Goal: Transaction & Acquisition: Purchase product/service

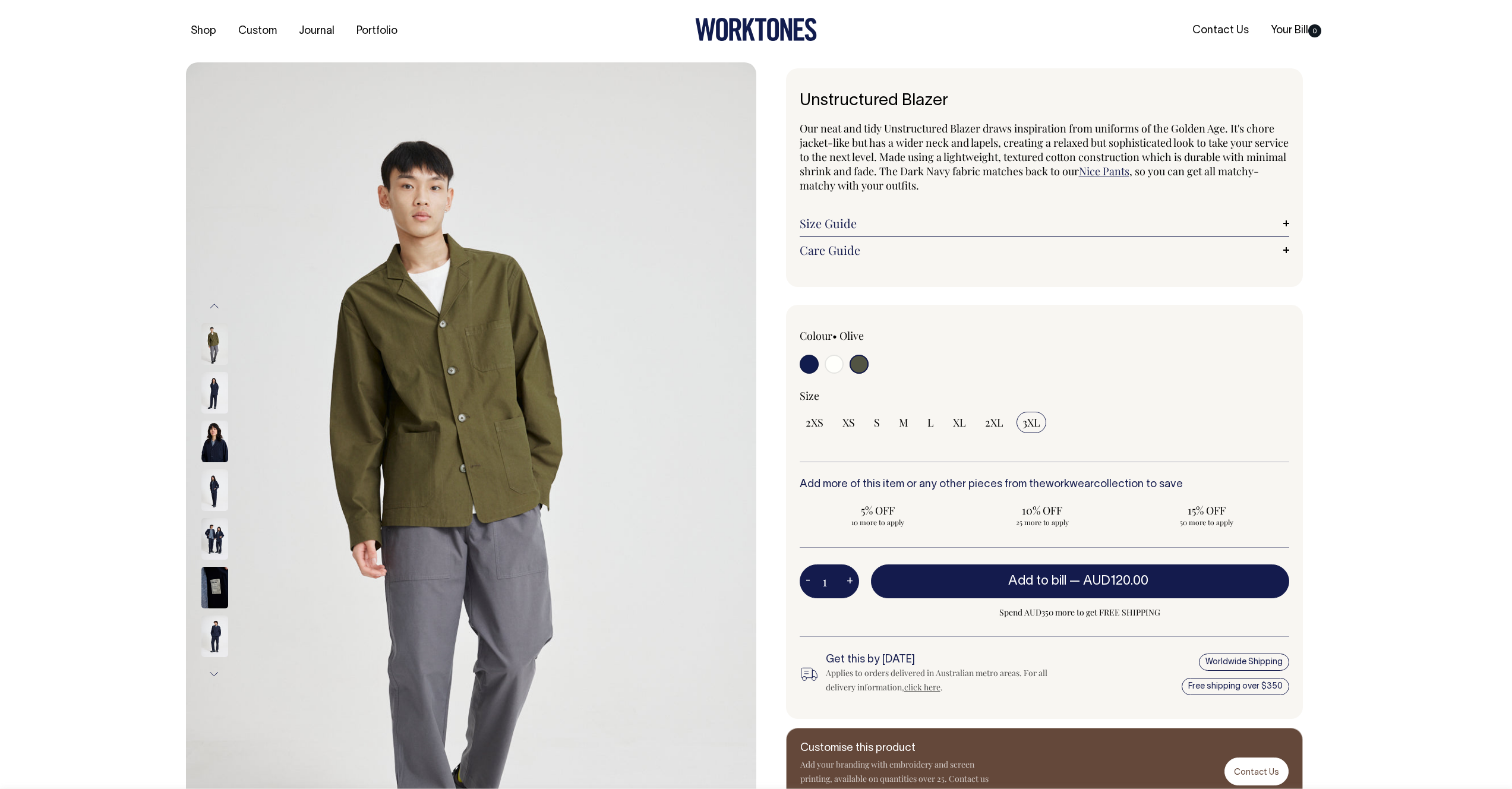
click at [835, 369] on input "radio" at bounding box center [834, 364] width 19 height 19
radio input "true"
select select "Off-White"
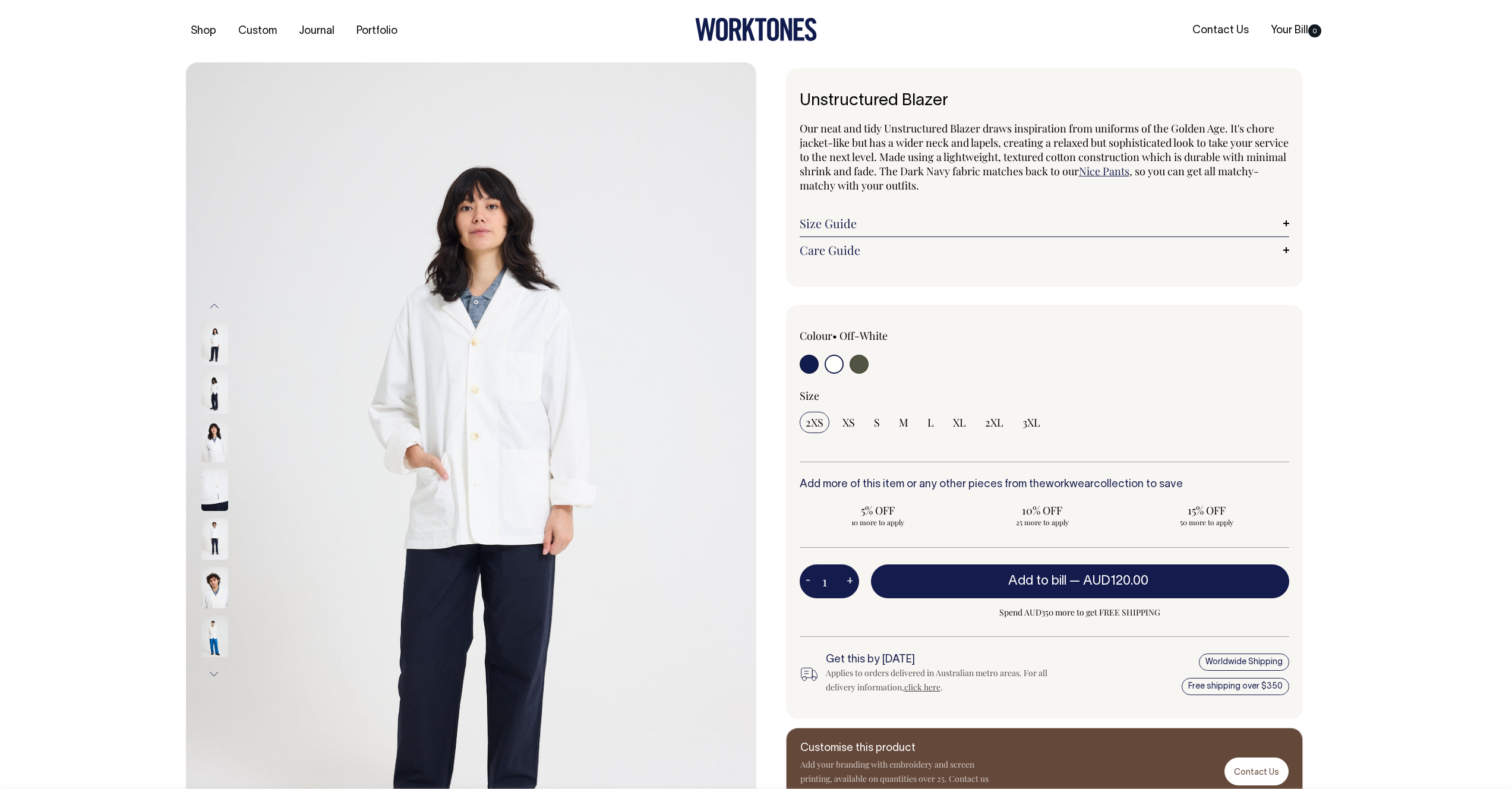
click at [858, 366] on input "radio" at bounding box center [859, 364] width 19 height 19
radio input "true"
select select "Olive"
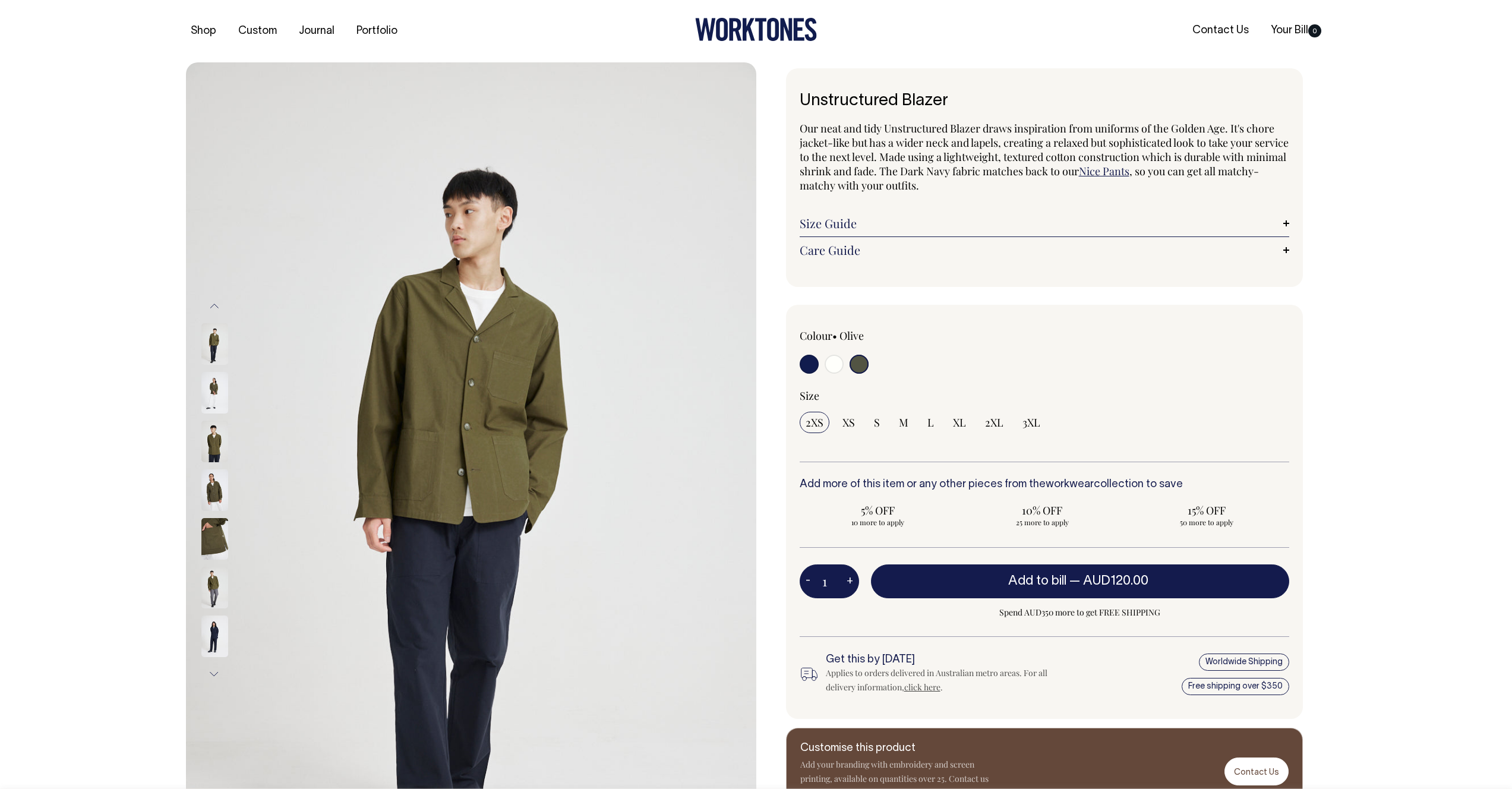
click at [802, 363] on input "radio" at bounding box center [809, 364] width 19 height 19
radio input "true"
select select "Dark Navy"
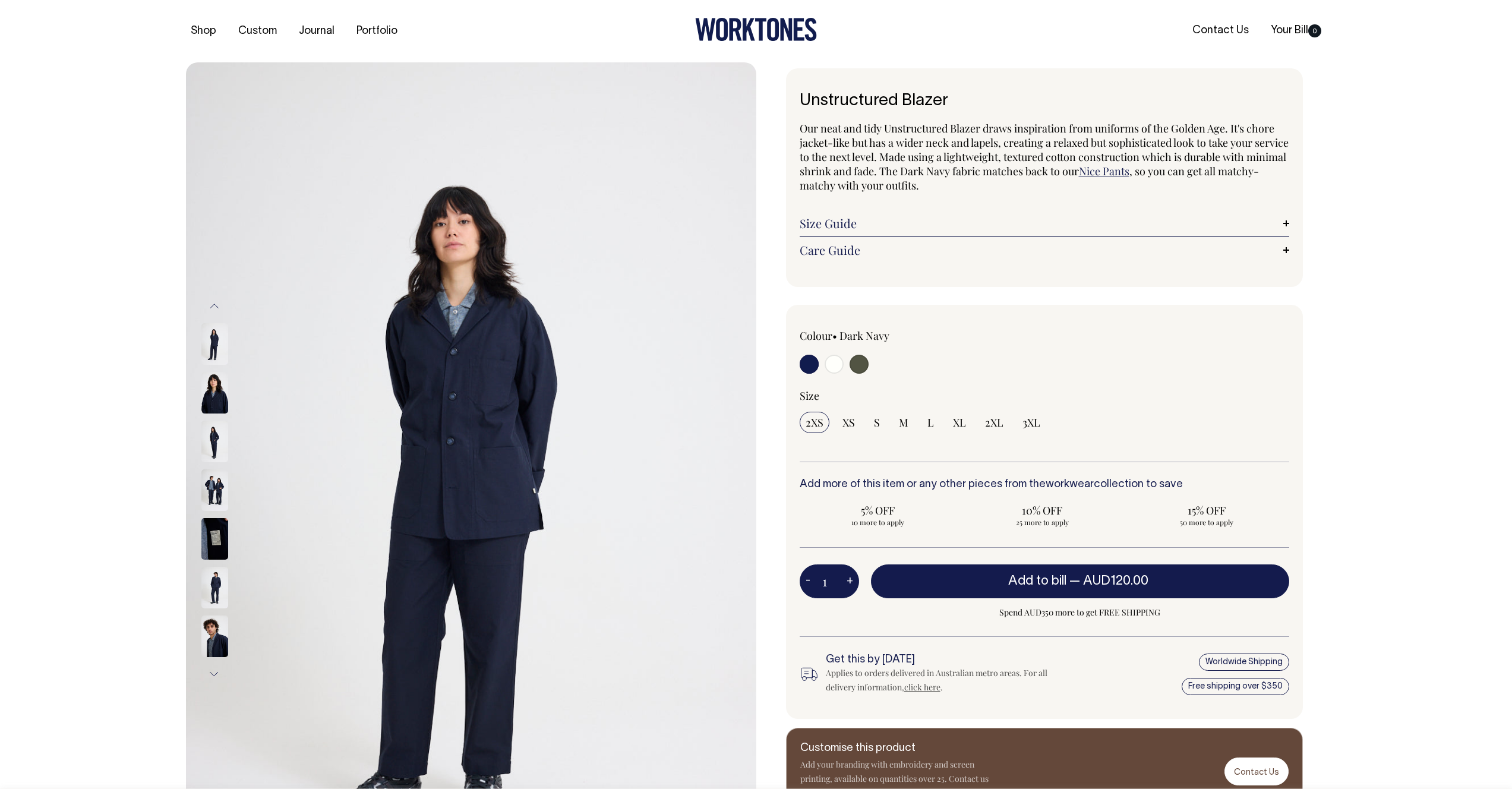
click at [831, 367] on input "radio" at bounding box center [834, 364] width 19 height 19
radio input "true"
select select "Off-White"
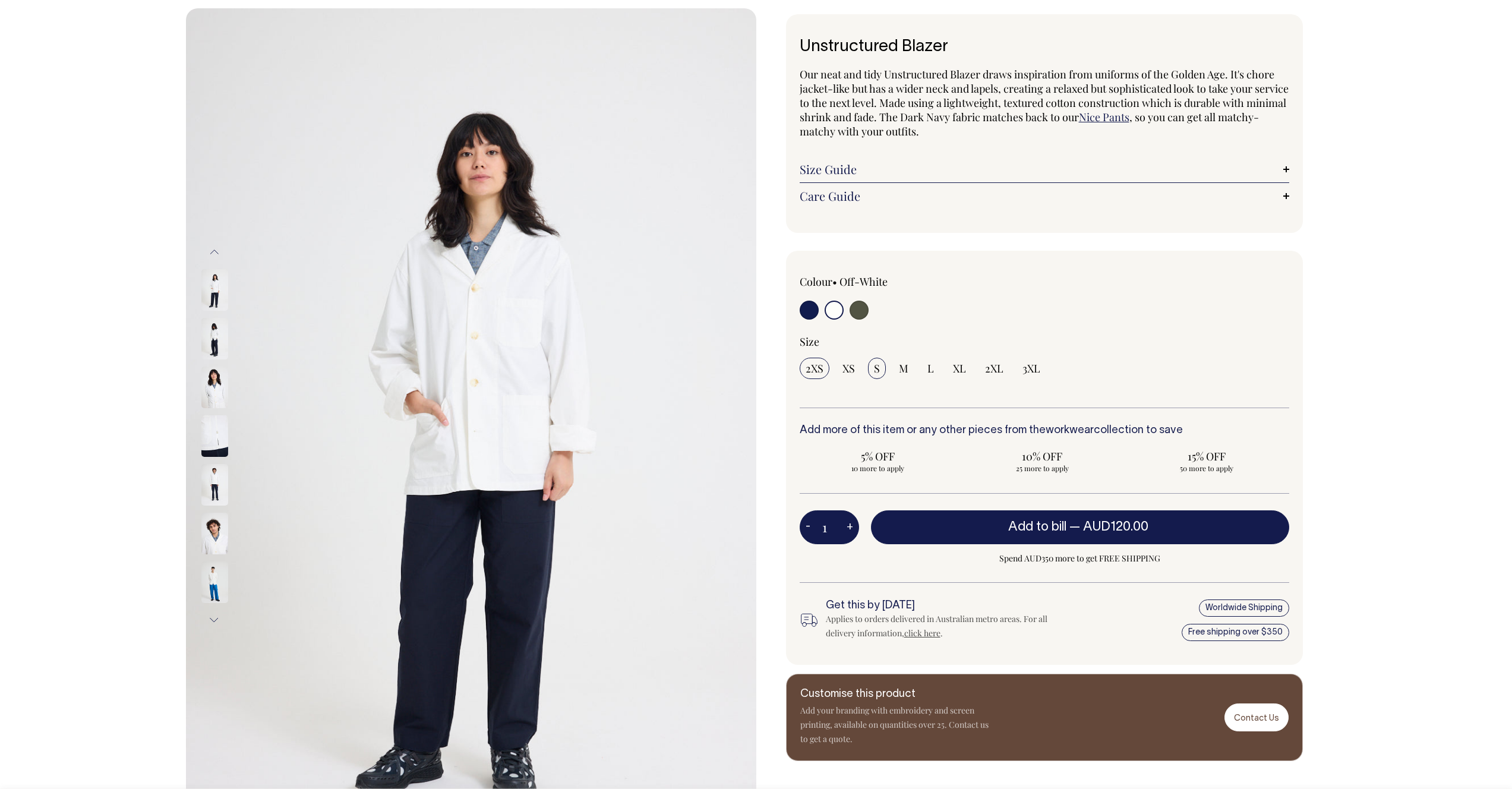
scroll to position [53, 0]
click at [878, 368] on span "S" at bounding box center [877, 369] width 6 height 14
click at [878, 368] on input "S" at bounding box center [876, 369] width 18 height 21
radio input "true"
select select "S"
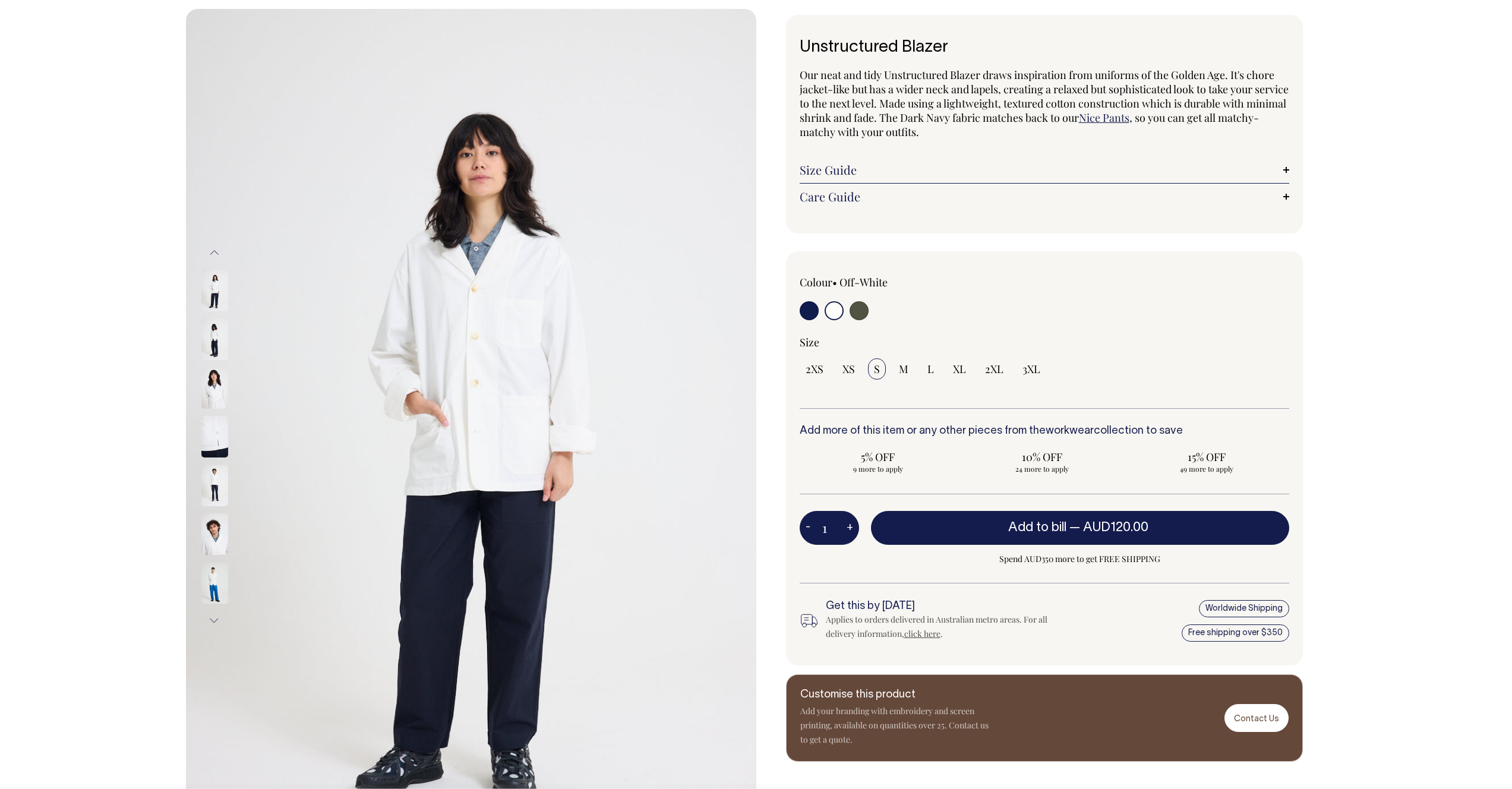
click at [210, 285] on img at bounding box center [214, 291] width 27 height 42
click at [216, 323] on img at bounding box center [214, 339] width 27 height 42
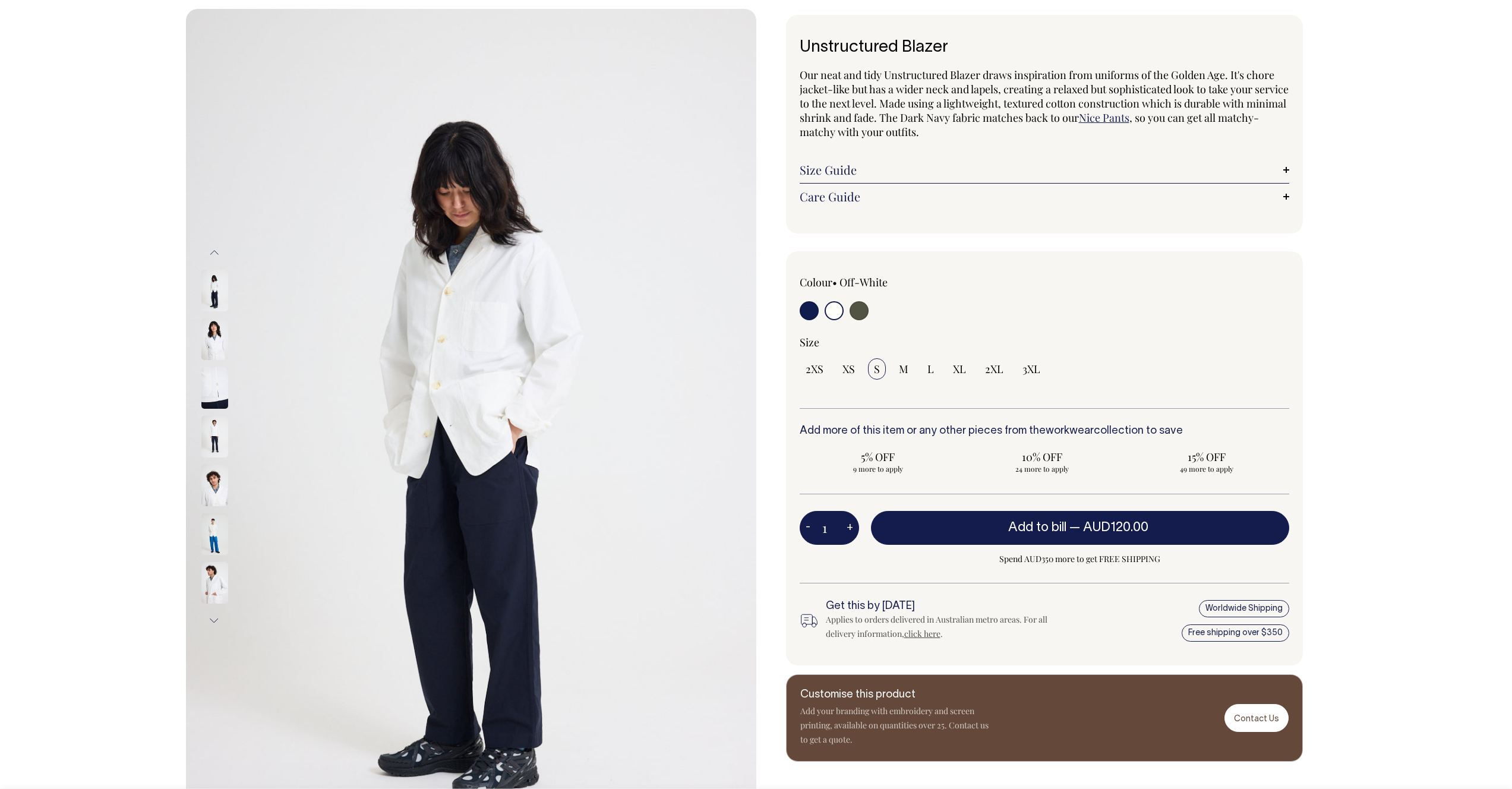
click at [806, 312] on input "radio" at bounding box center [809, 310] width 19 height 19
radio input "true"
select select "Dark Navy"
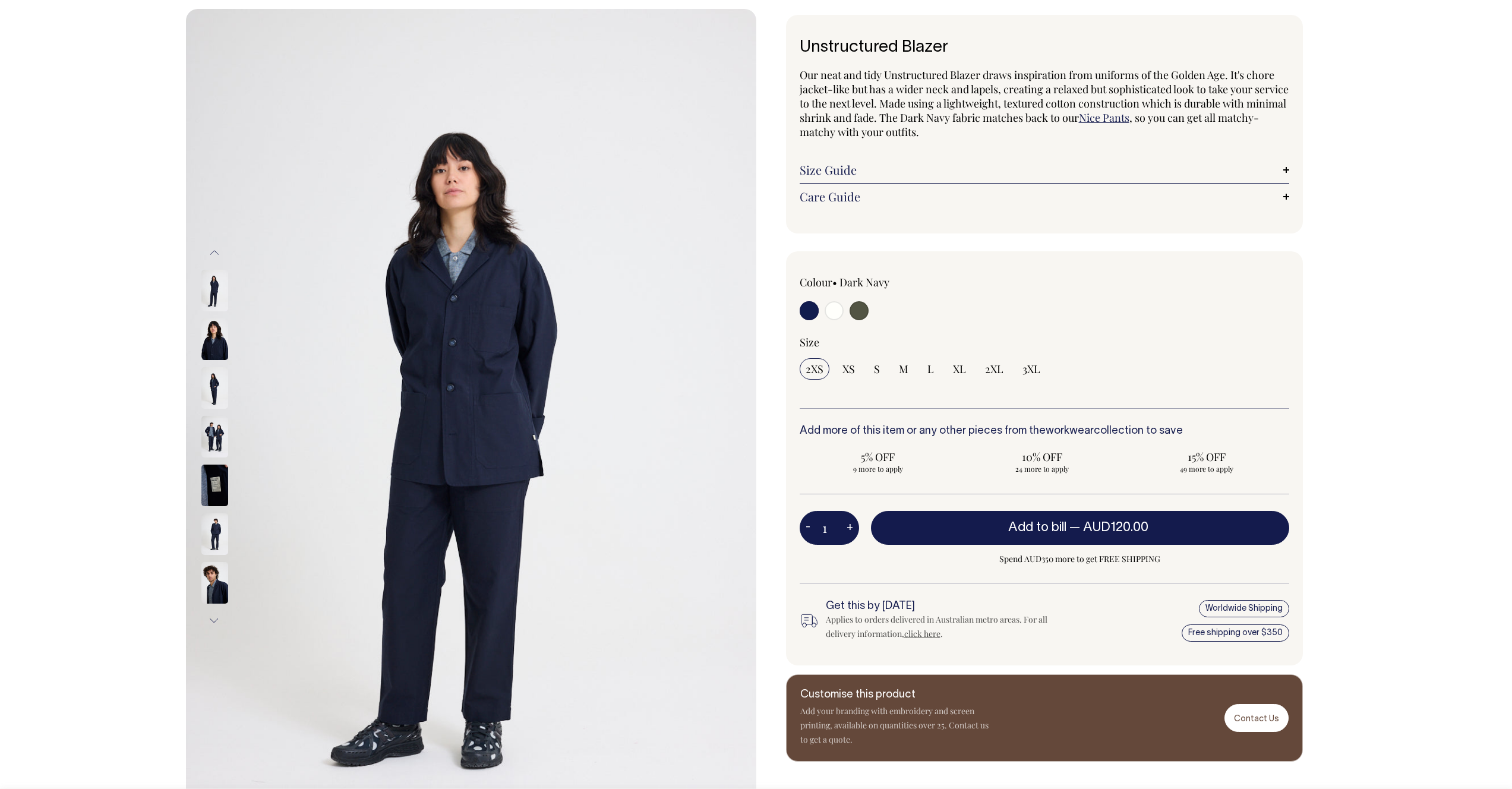
click at [864, 163] on link "Size Guide" at bounding box center [1044, 169] width 490 height 14
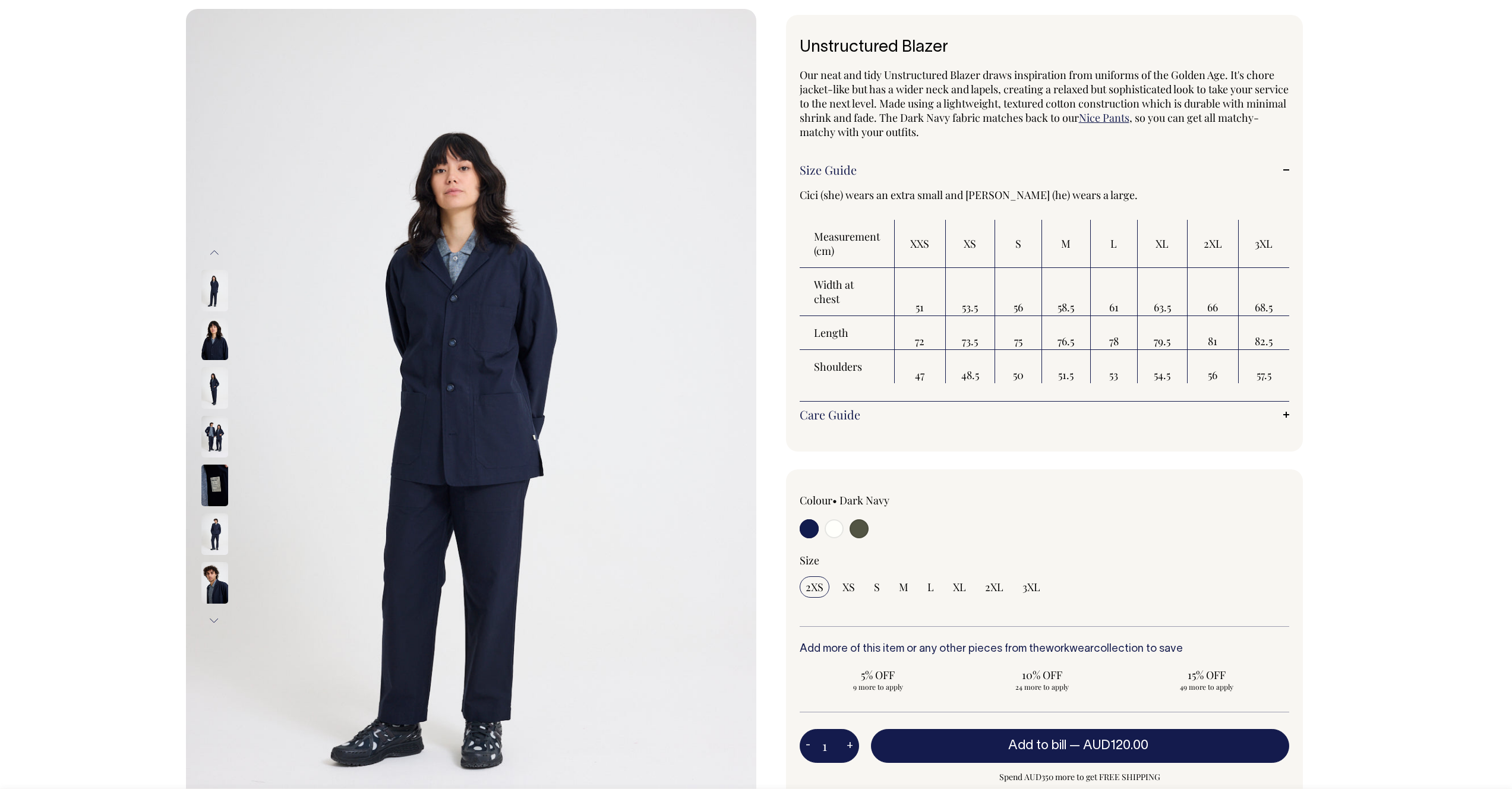
click at [214, 421] on img at bounding box center [214, 436] width 27 height 42
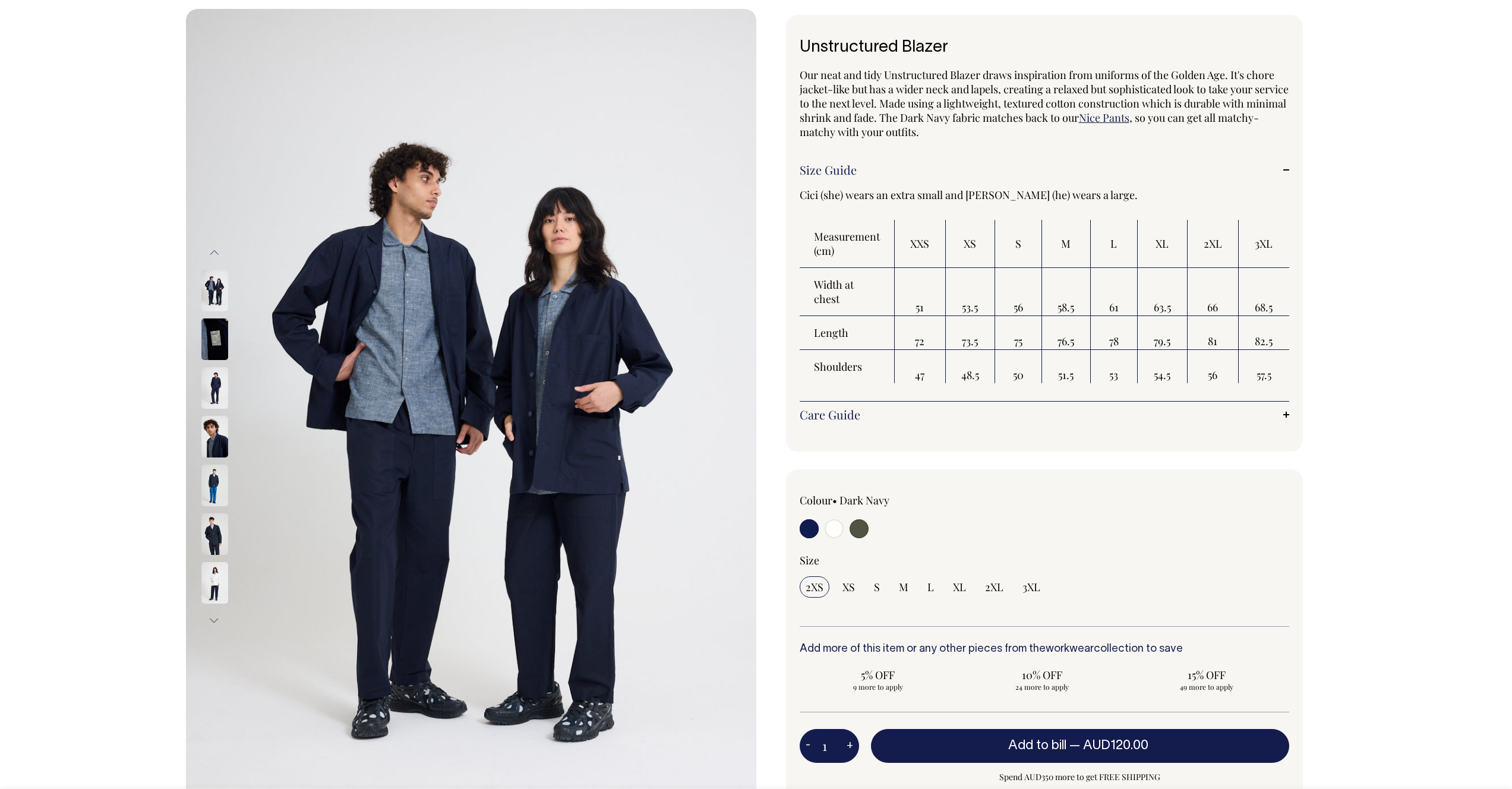
click at [218, 476] on img at bounding box center [214, 485] width 27 height 42
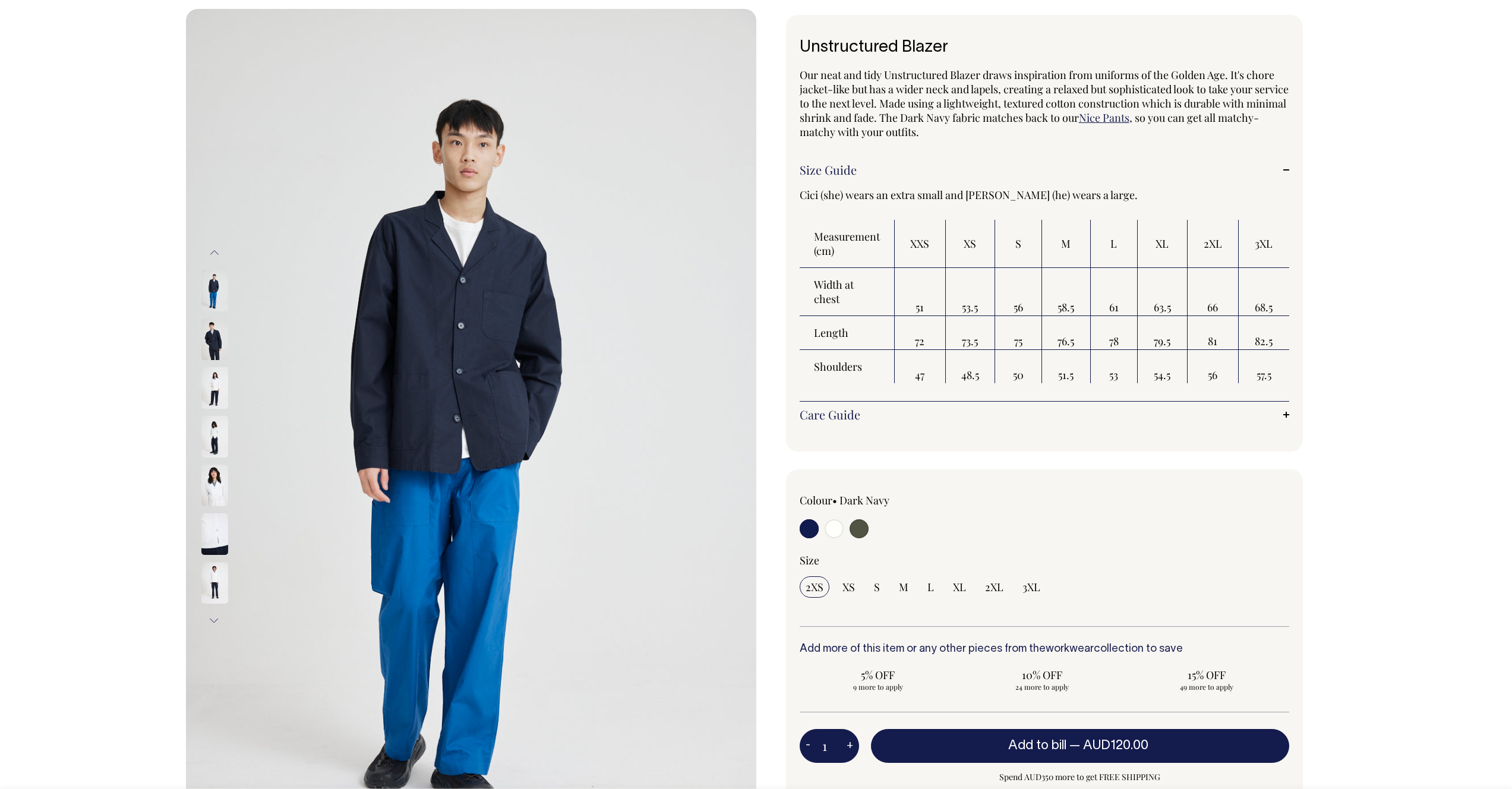
click at [221, 521] on img at bounding box center [214, 534] width 27 height 42
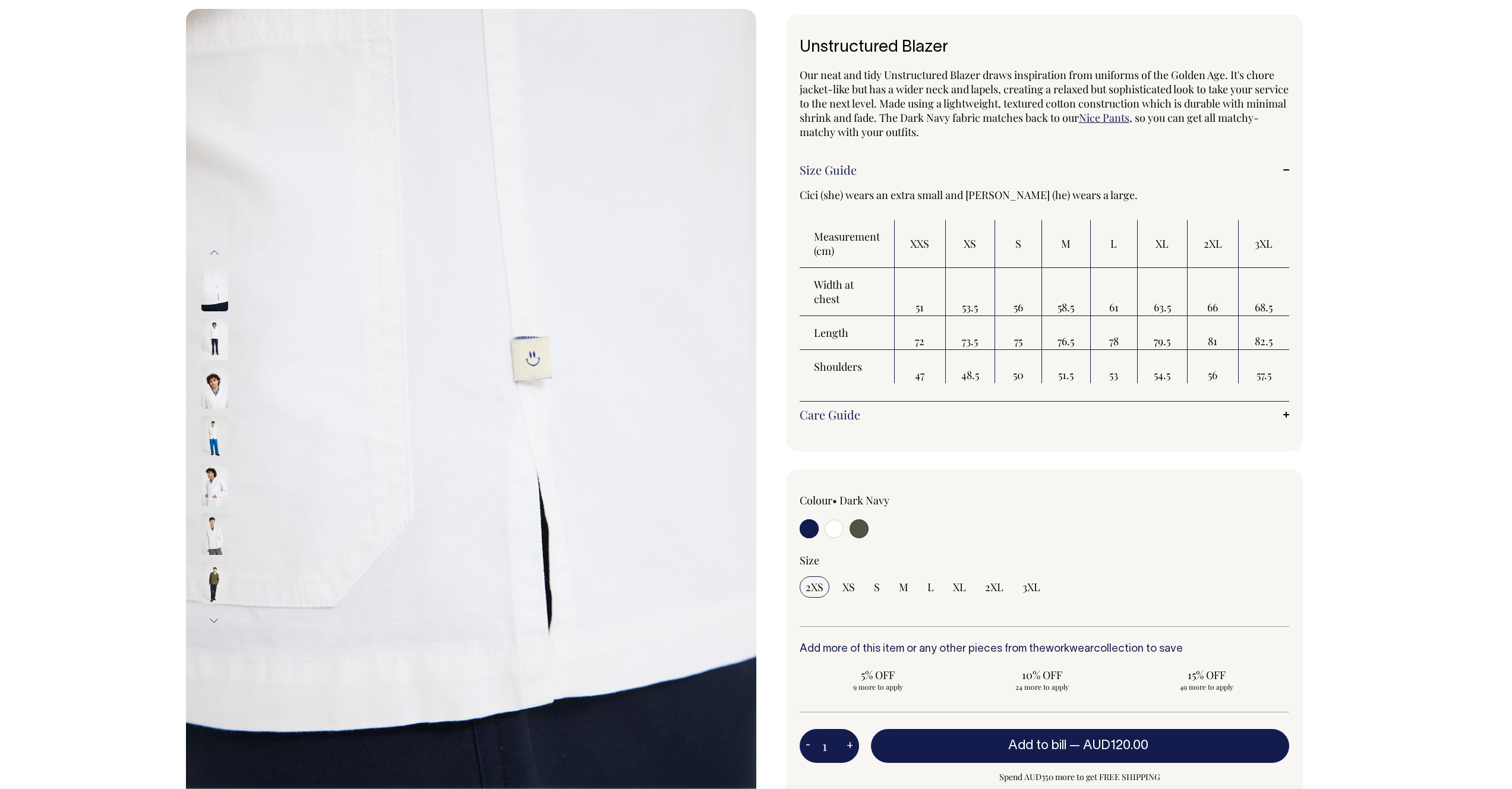
click at [212, 391] on div at bounding box center [231, 680] width 60 height 2680
click at [208, 493] on img at bounding box center [214, 485] width 27 height 42
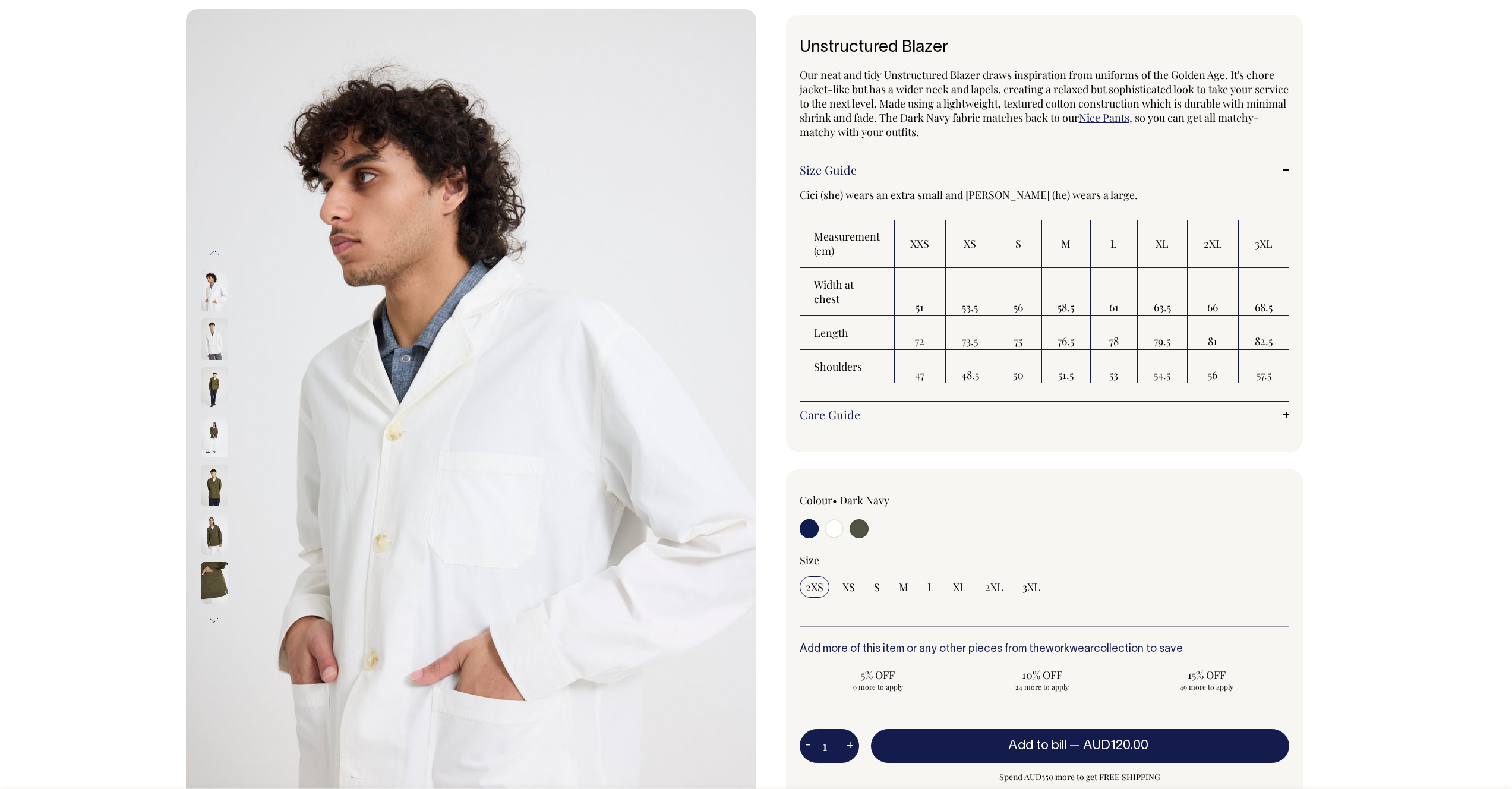
click at [215, 479] on img at bounding box center [214, 485] width 27 height 42
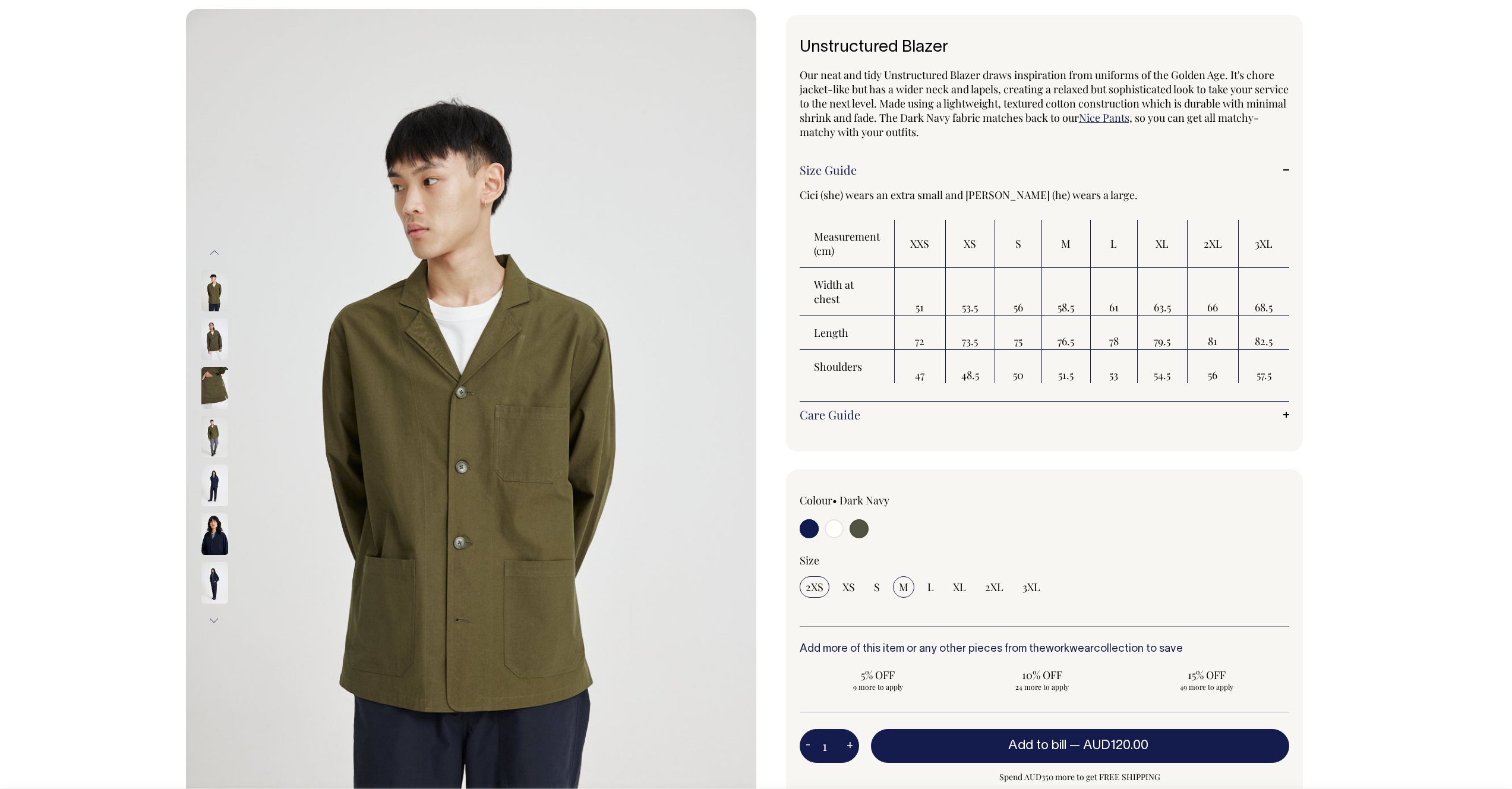
click at [902, 590] on span "M" at bounding box center [903, 587] width 9 height 14
click at [902, 590] on input "M" at bounding box center [904, 587] width 21 height 21
radio input "true"
select select "M"
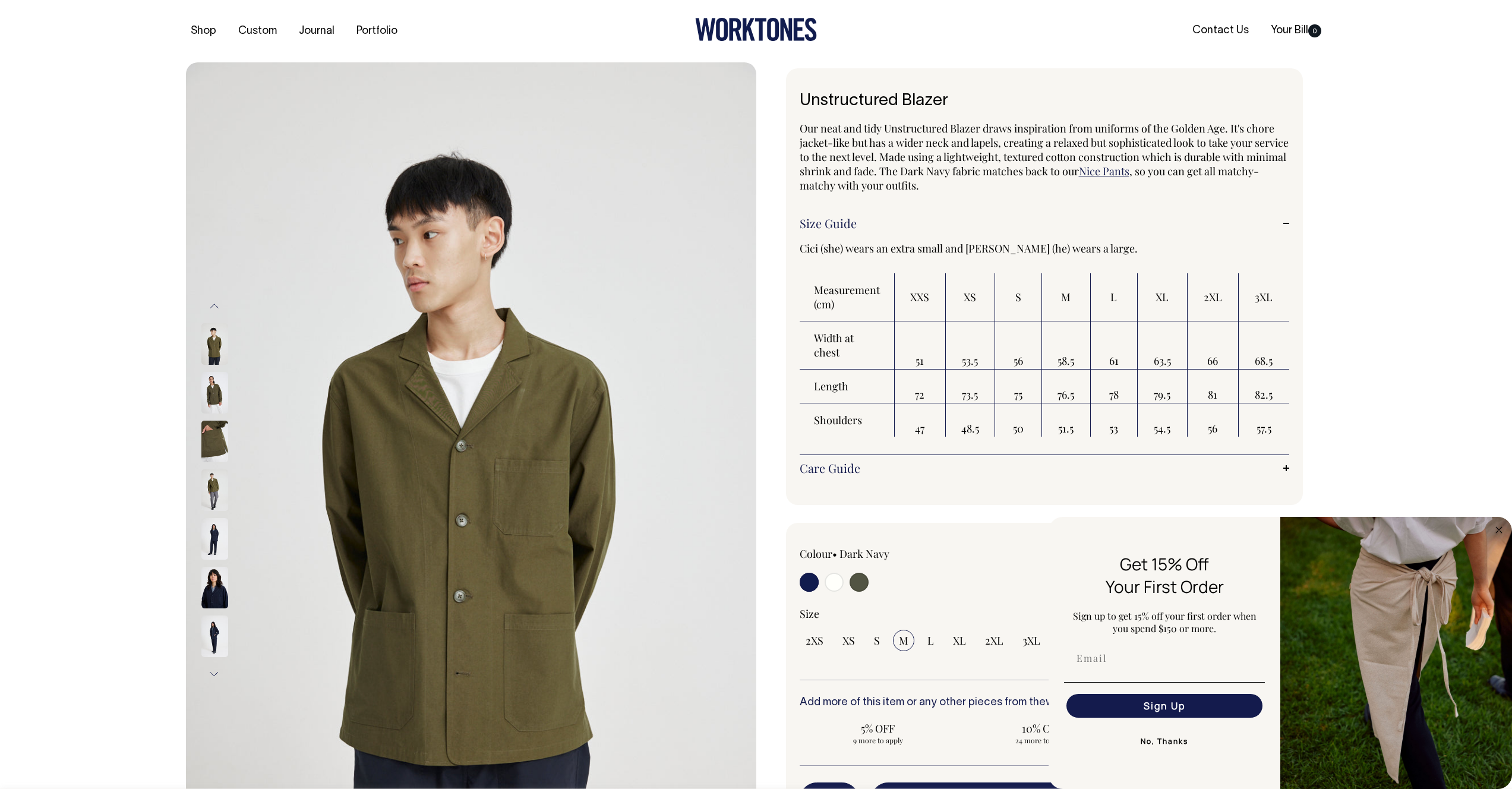
click at [1436, 330] on div "Next" at bounding box center [756, 548] width 1512 height 971
click at [1374, 270] on div "Next" at bounding box center [756, 548] width 1512 height 971
click at [838, 588] on input "radio" at bounding box center [834, 582] width 19 height 19
radio input "true"
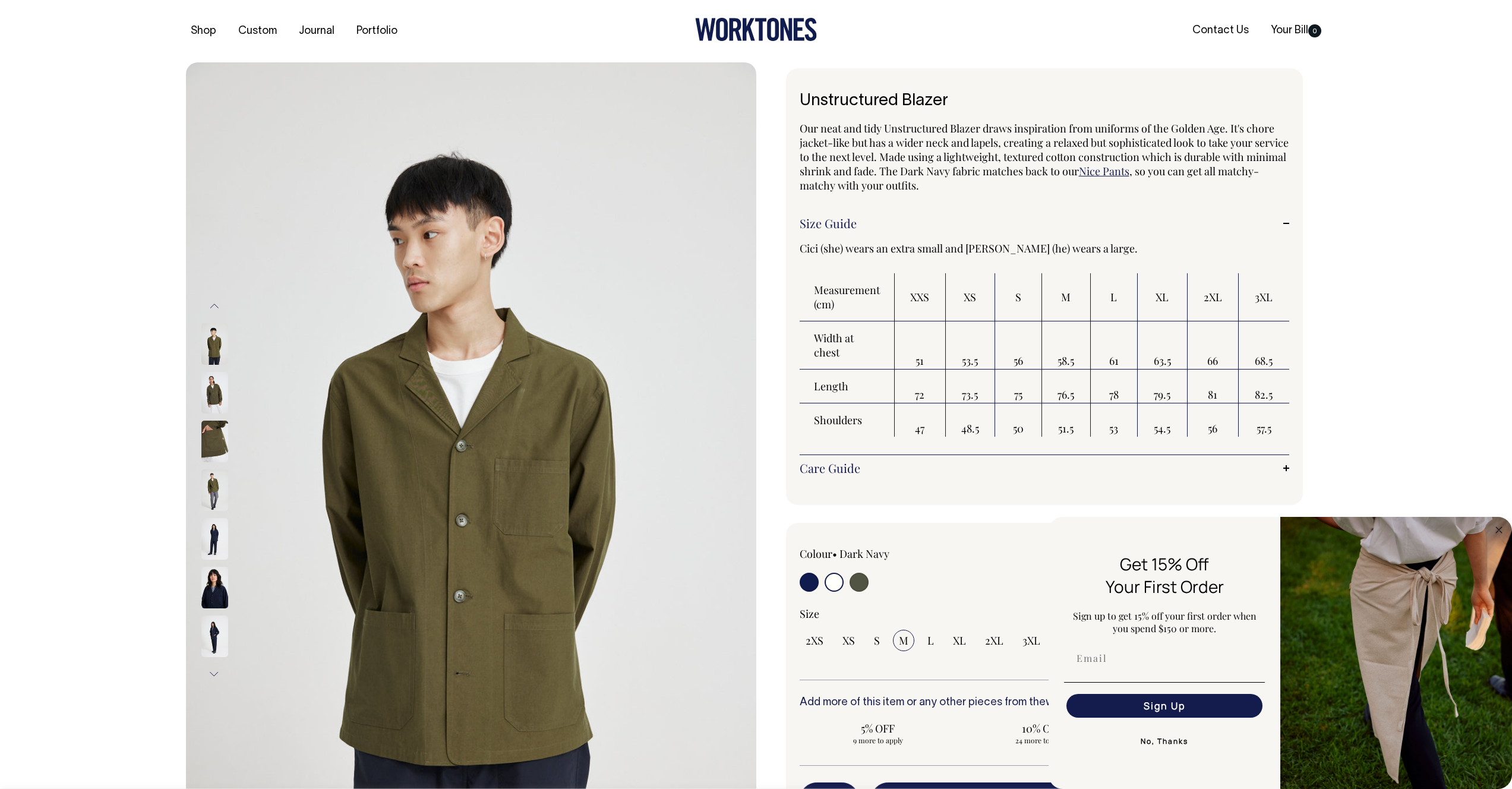
select select "Off-White"
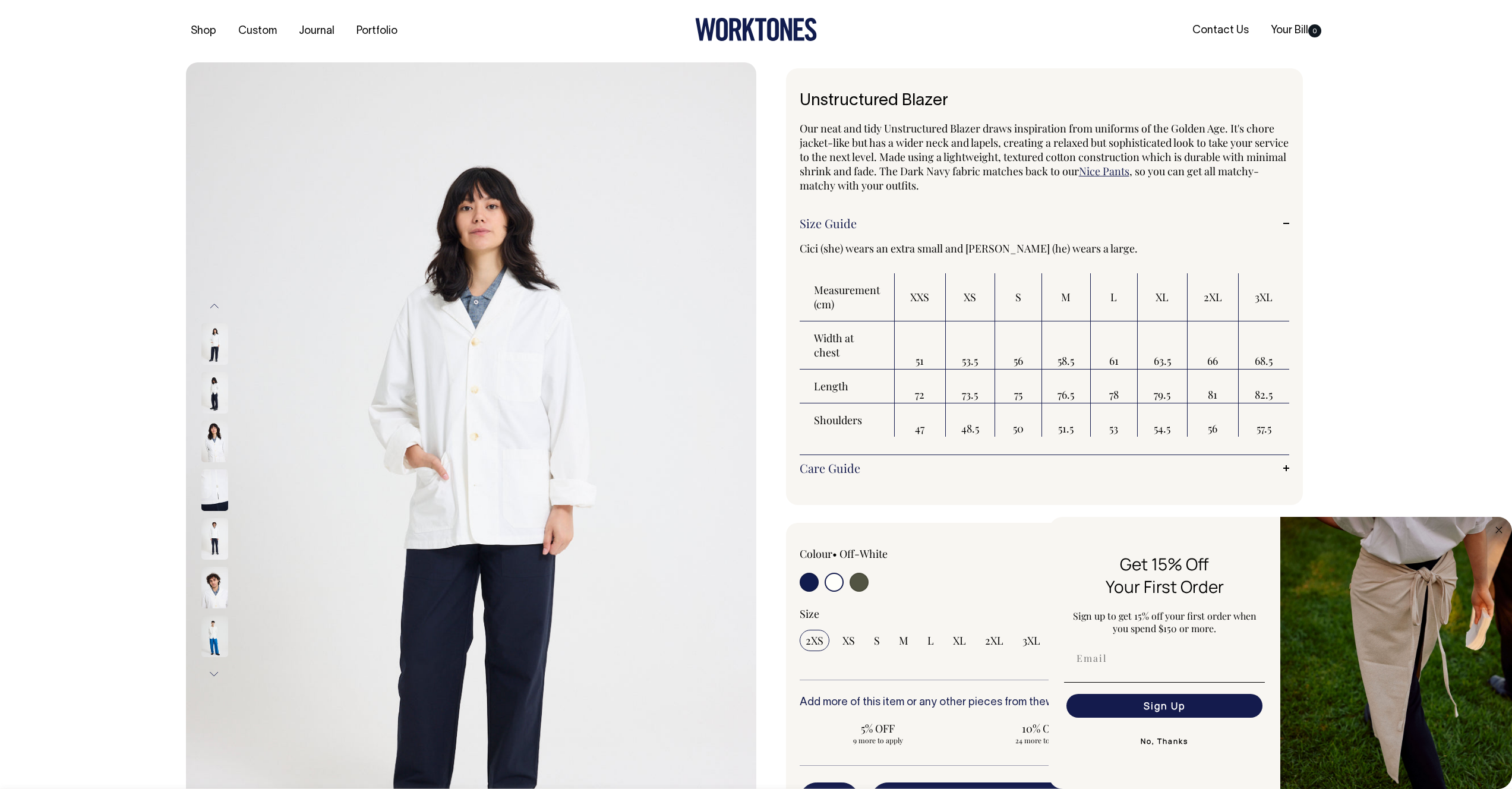
click at [215, 548] on img at bounding box center [214, 539] width 27 height 42
